Goal: Task Accomplishment & Management: Manage account settings

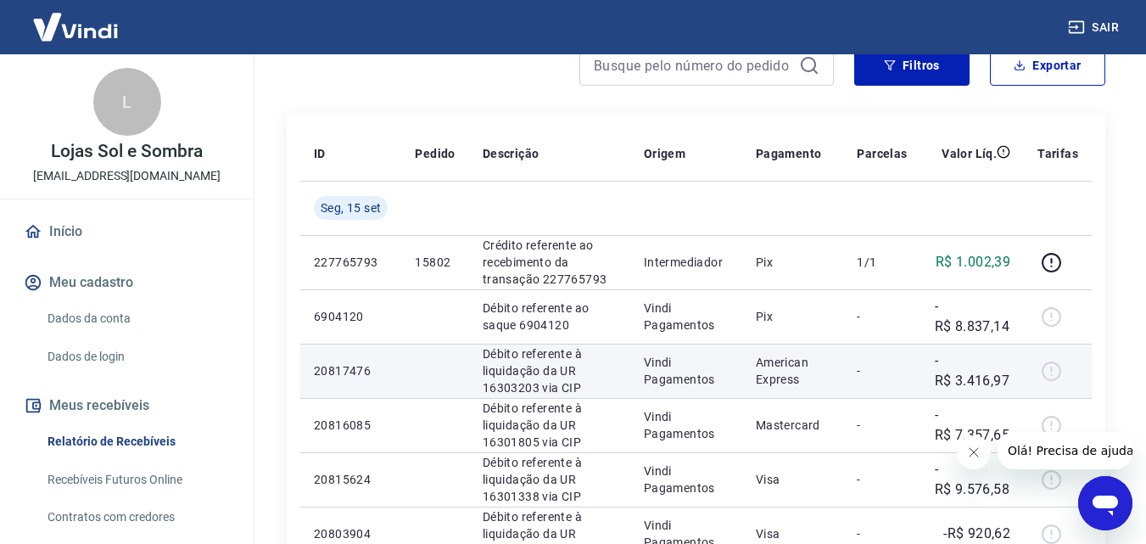
scroll to position [170, 0]
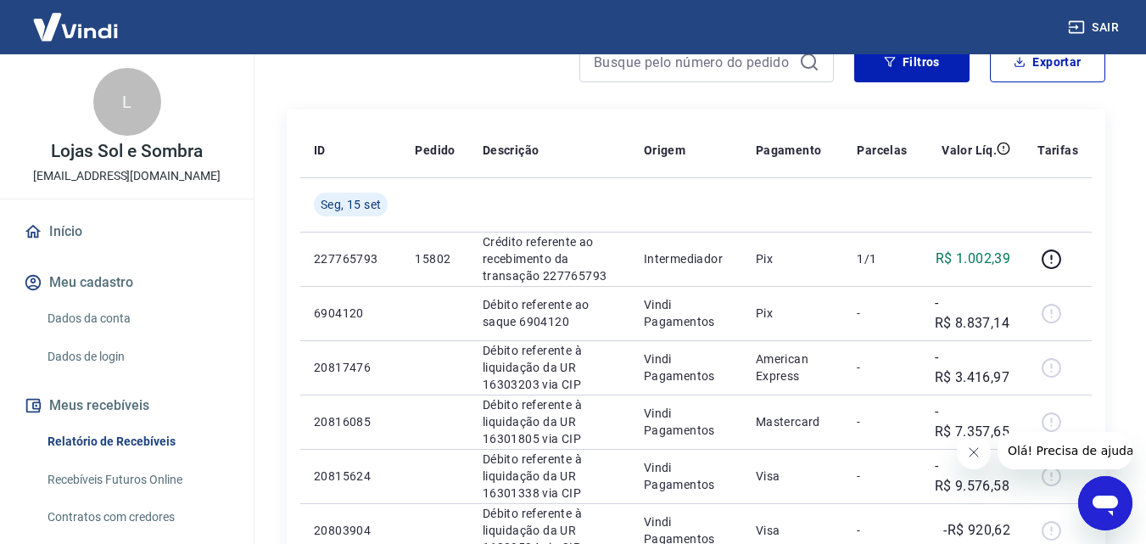
click at [977, 452] on icon "Fechar mensagem da empresa" at bounding box center [973, 452] width 14 height 14
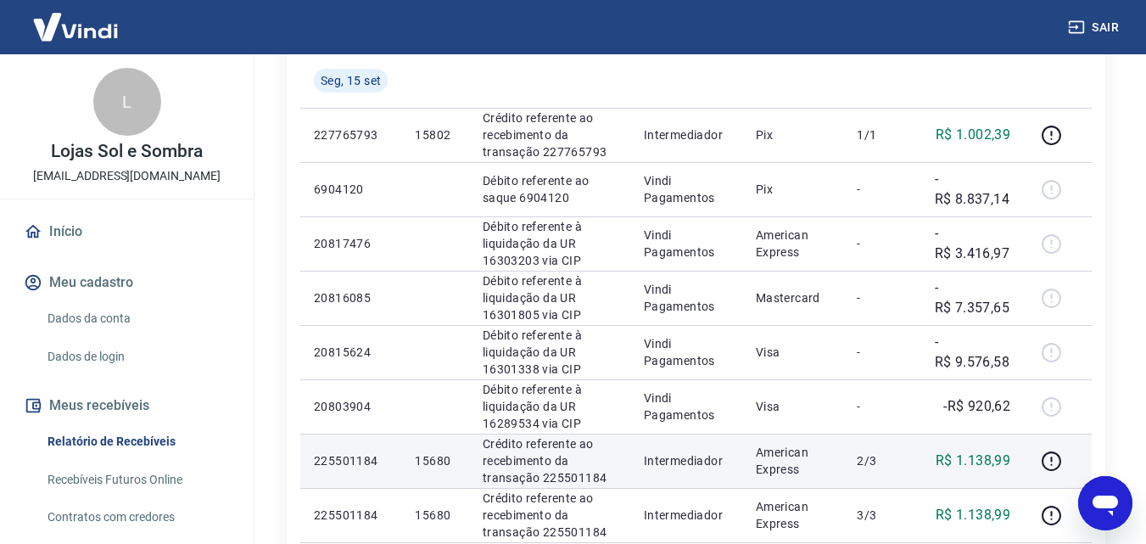
scroll to position [254, 0]
